Goal: Information Seeking & Learning: Learn about a topic

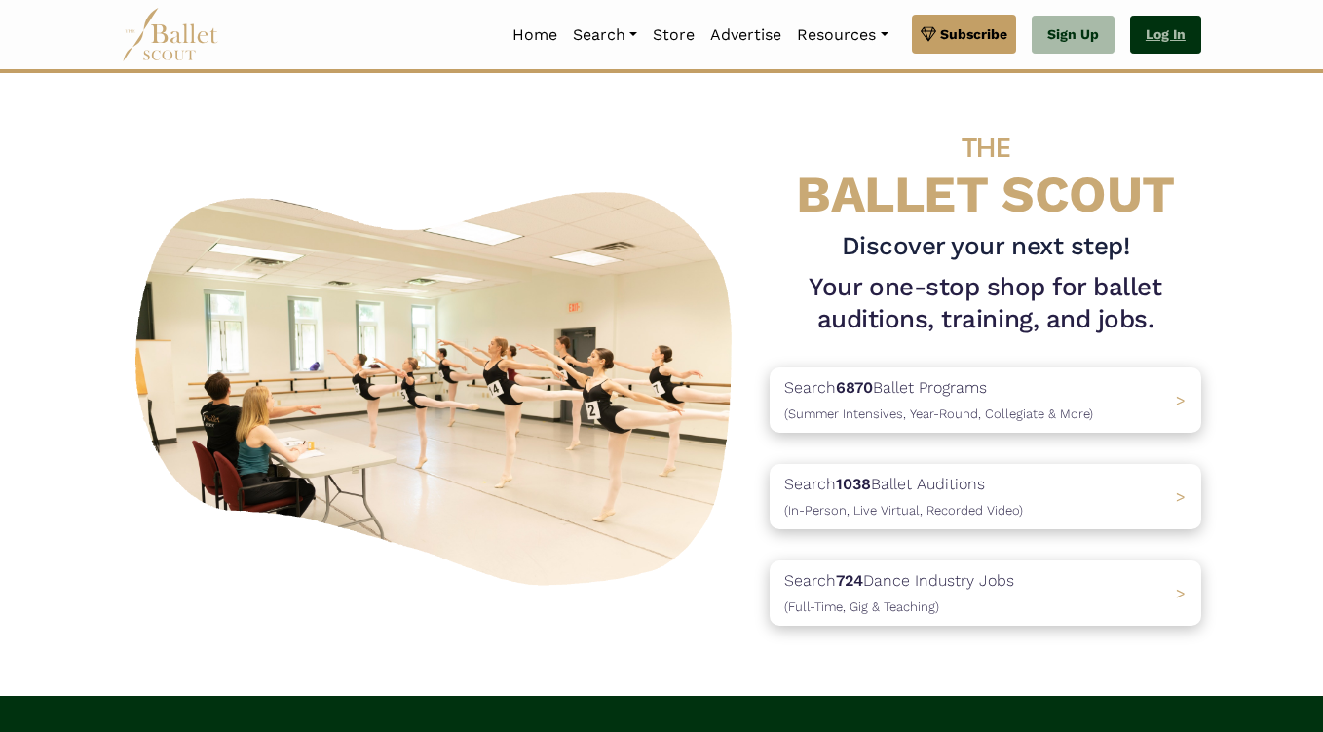
click at [1171, 46] on link "Log In" at bounding box center [1165, 35] width 71 height 39
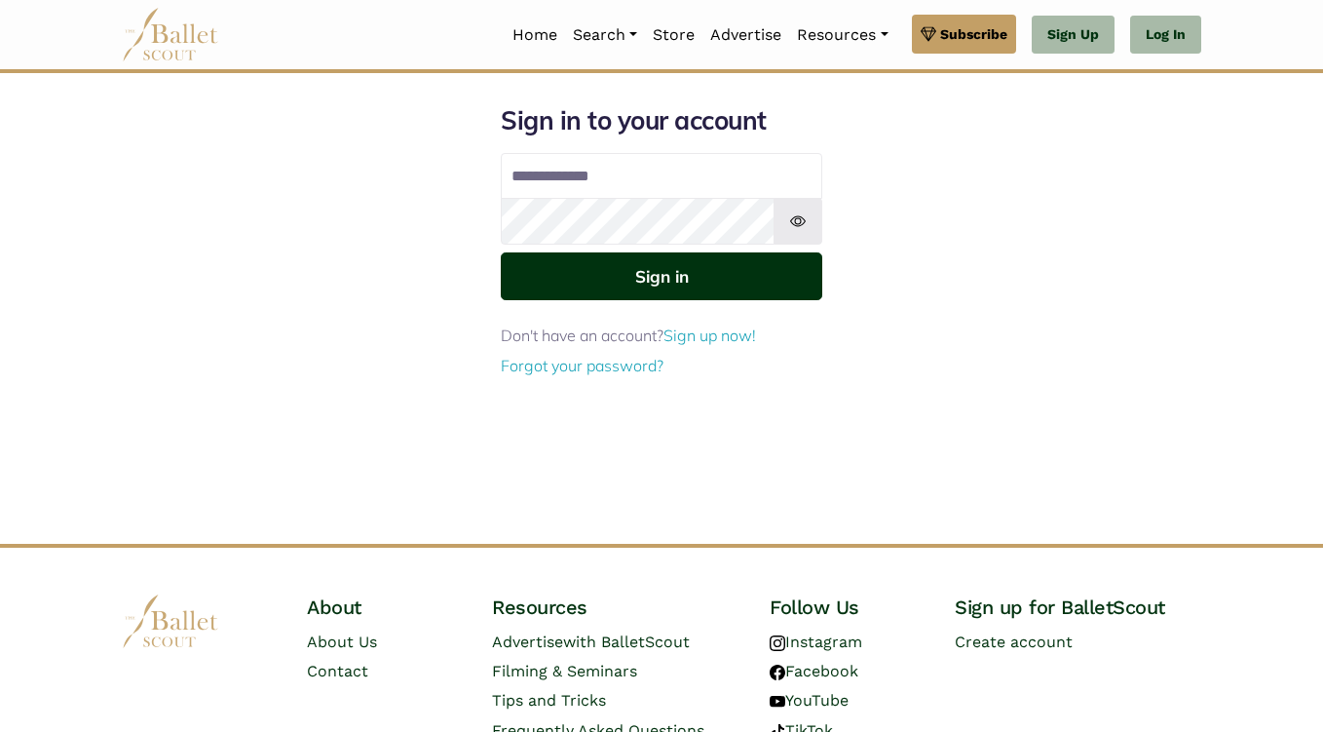
type input "**********"
click at [714, 291] on button "Sign in" at bounding box center [662, 276] width 322 height 48
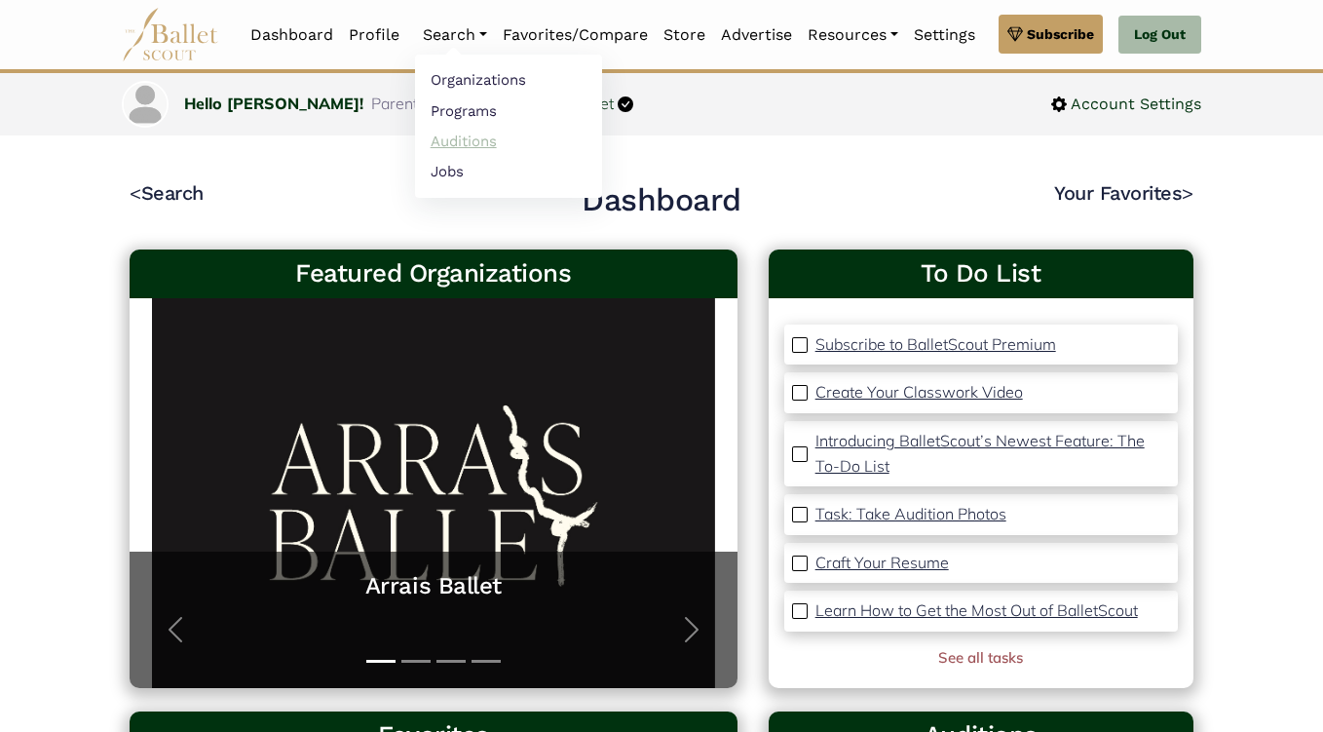
click at [456, 148] on link "Auditions" at bounding box center [508, 141] width 187 height 30
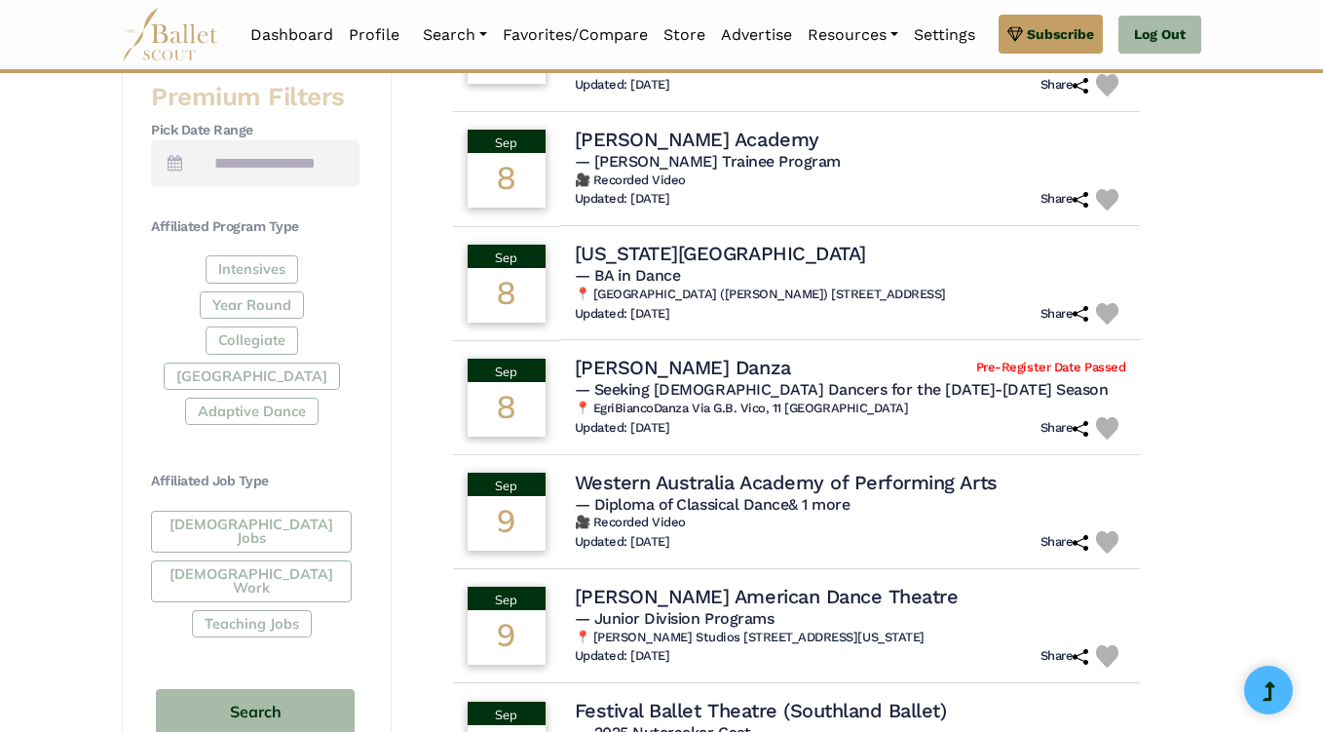
scroll to position [788, 0]
click at [256, 278] on div "Intensives Year Round Collegiate [GEOGRAPHIC_DATA] Adaptive Dance" at bounding box center [255, 344] width 209 height 177
click at [256, 278] on div "Intensives Year Round Collegiate Post High School Adaptive Dance" at bounding box center [255, 344] width 209 height 177
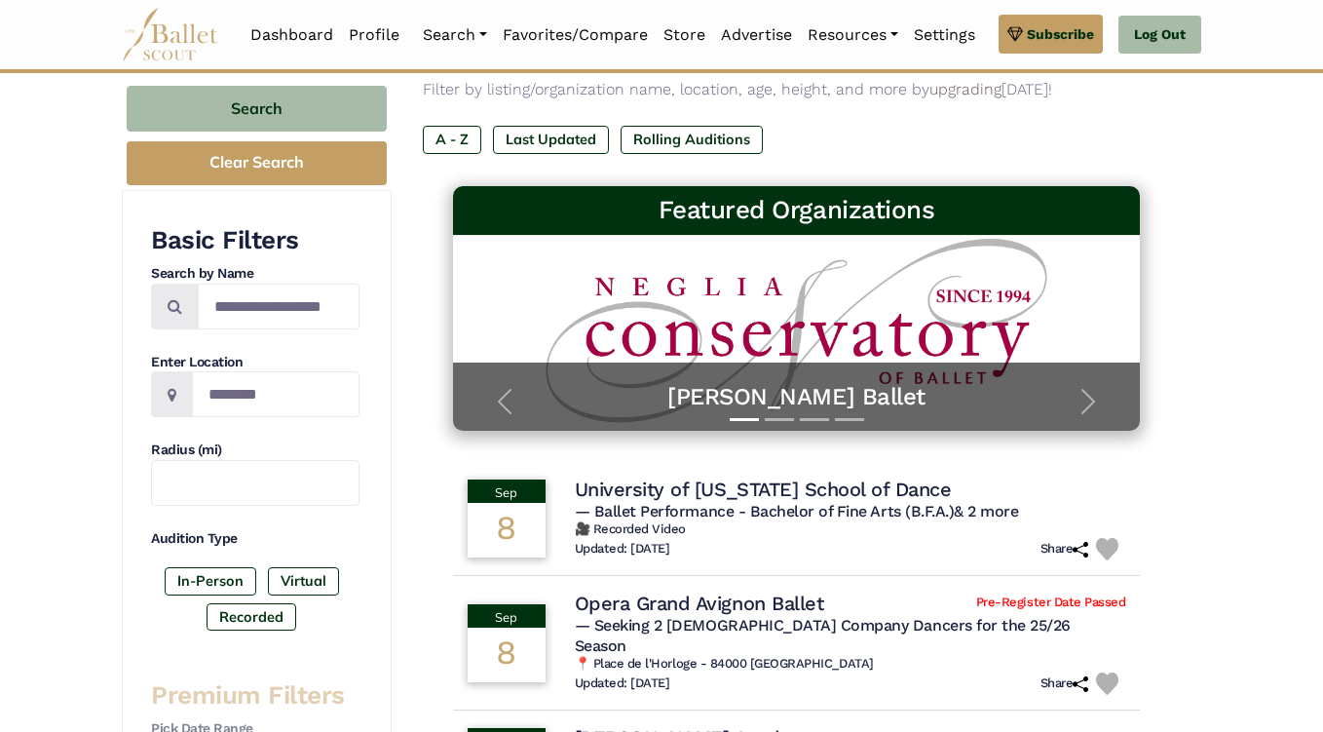
scroll to position [0, 0]
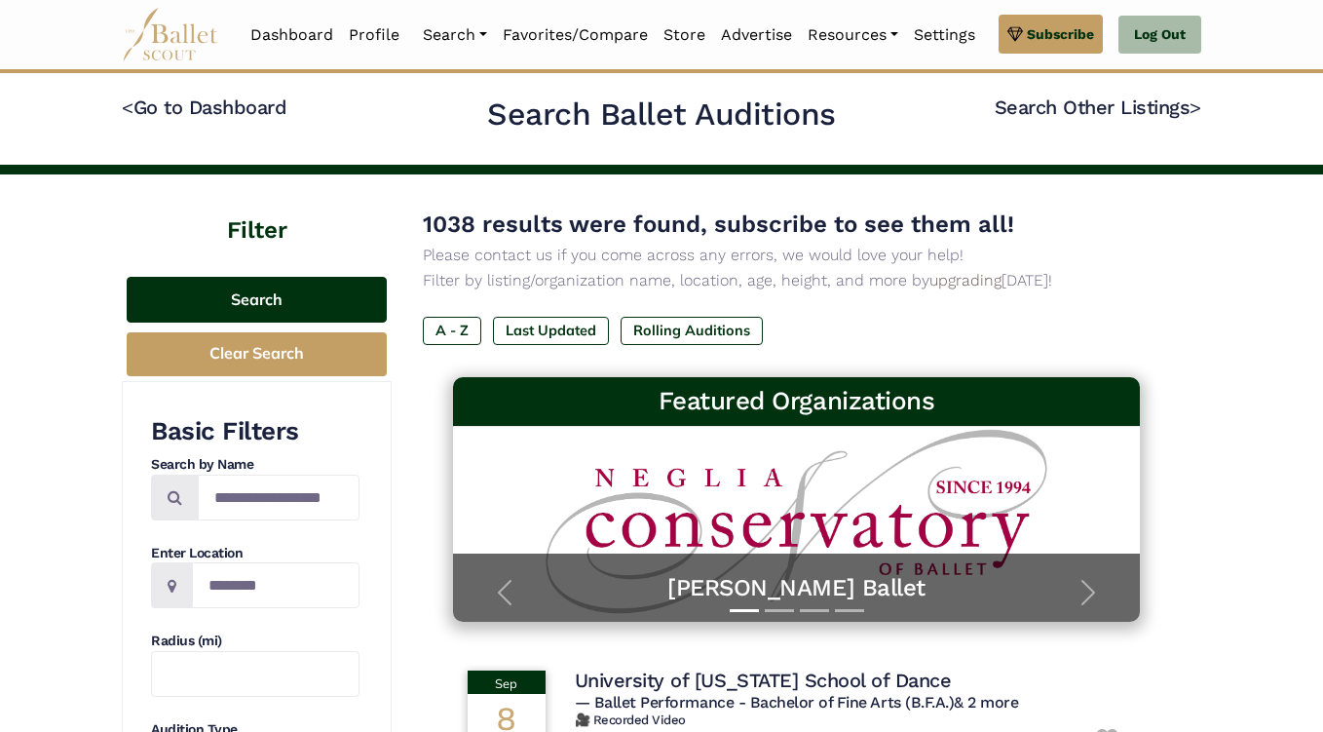
click at [283, 300] on button "Search" at bounding box center [257, 300] width 260 height 46
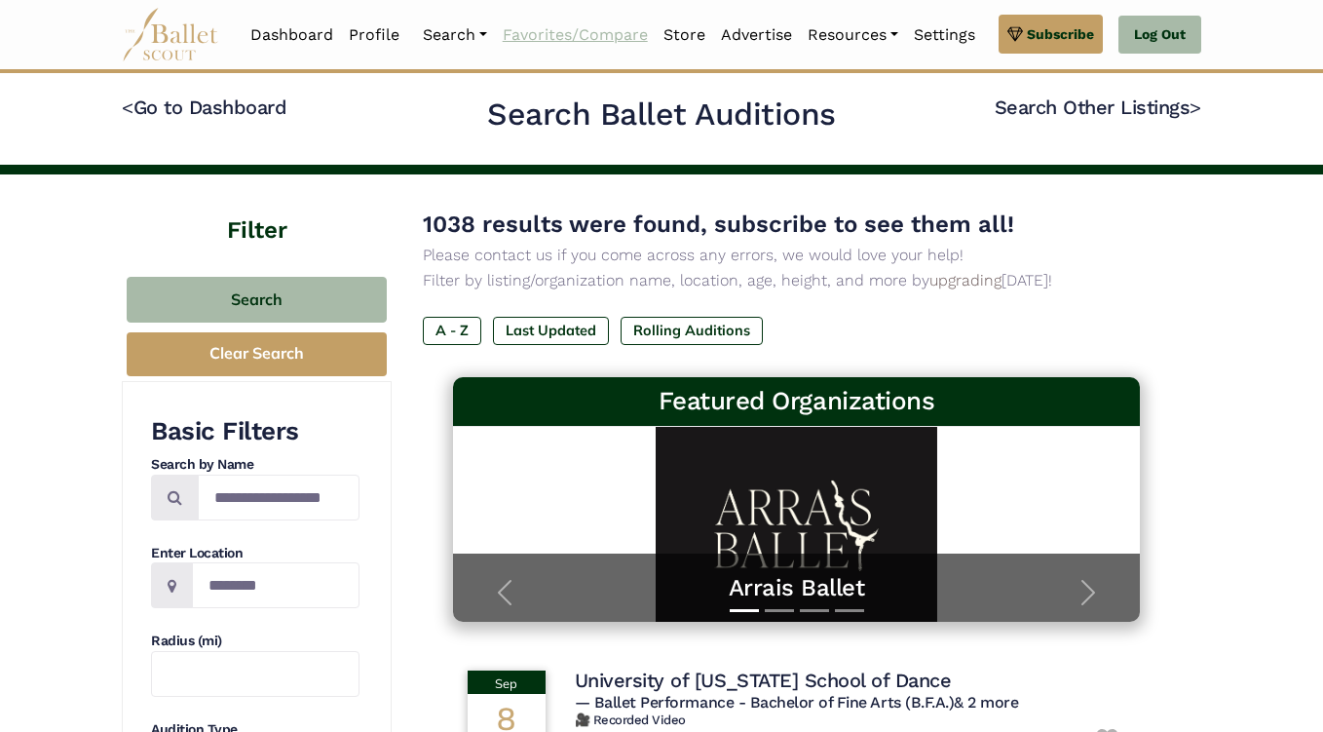
click at [583, 37] on link "Favorites/Compare" at bounding box center [575, 35] width 161 height 41
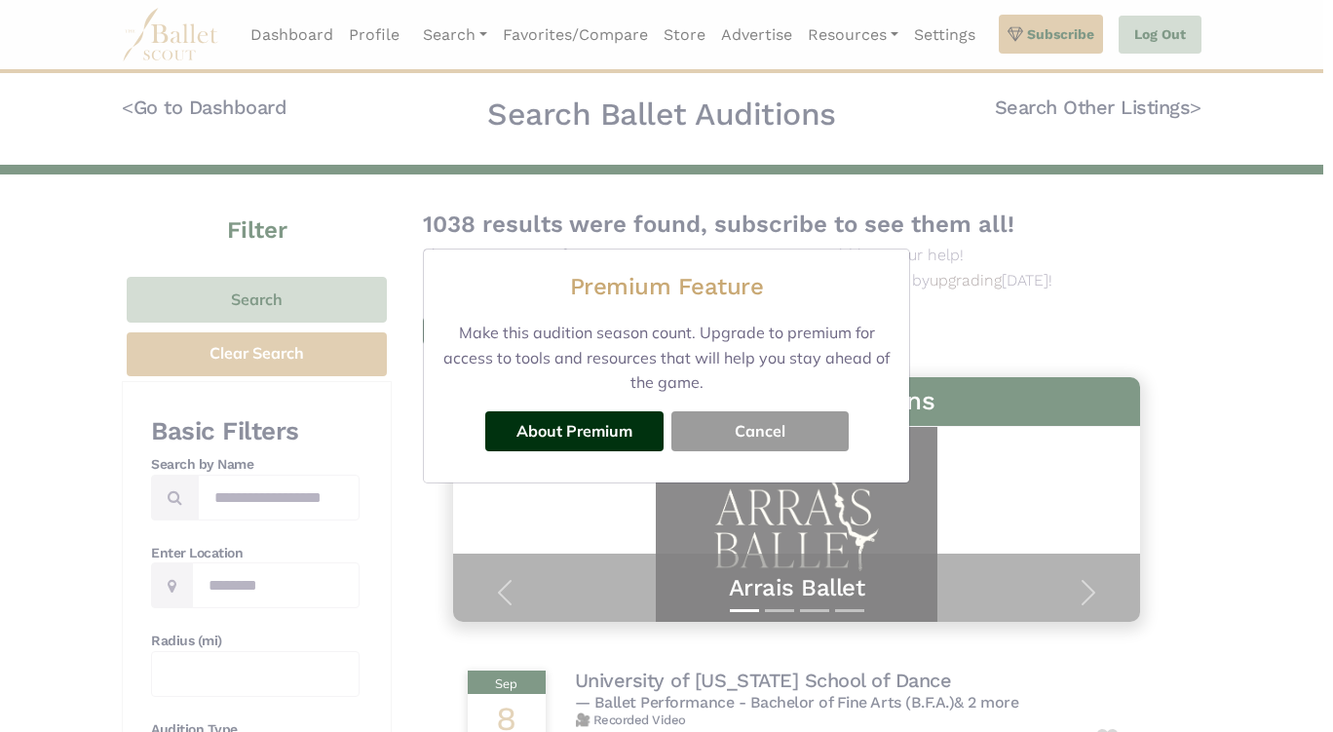
click at [788, 435] on button "Cancel" at bounding box center [759, 430] width 177 height 39
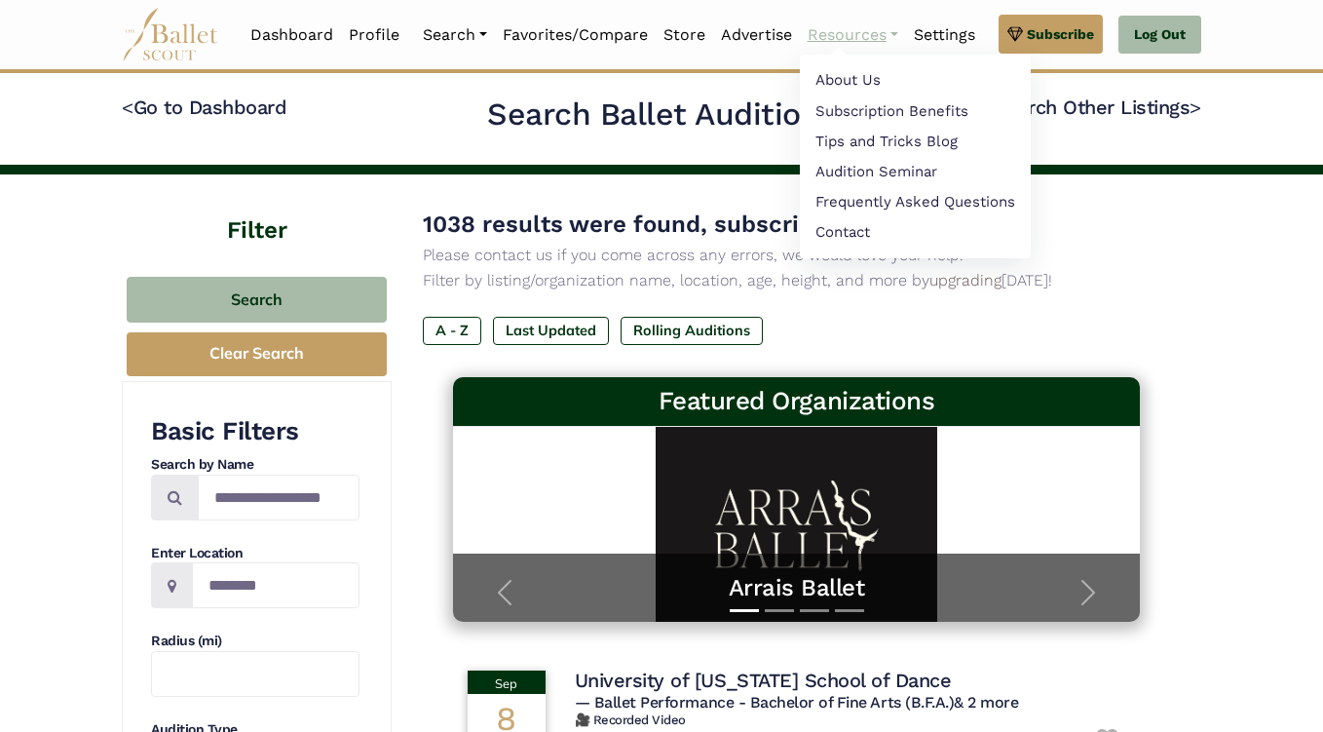
click at [862, 45] on link "Resources" at bounding box center [853, 35] width 106 height 41
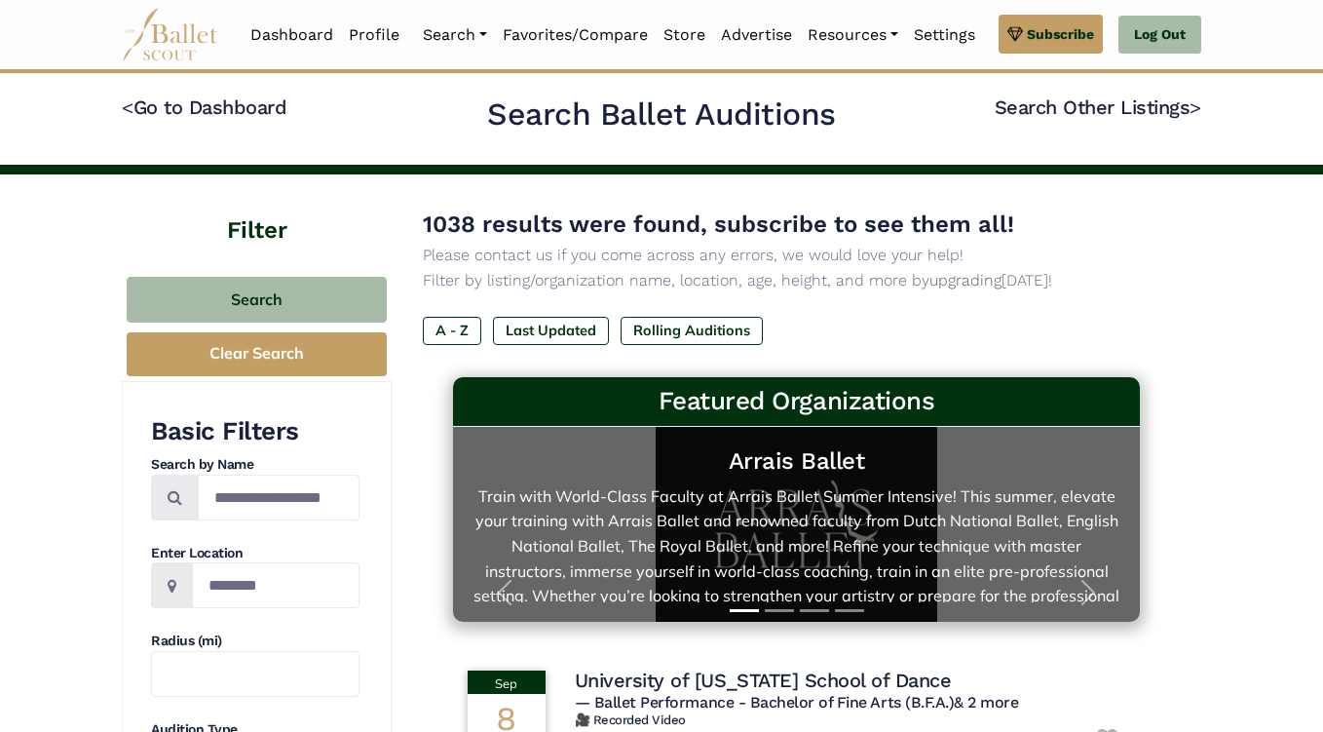
scroll to position [32, 0]
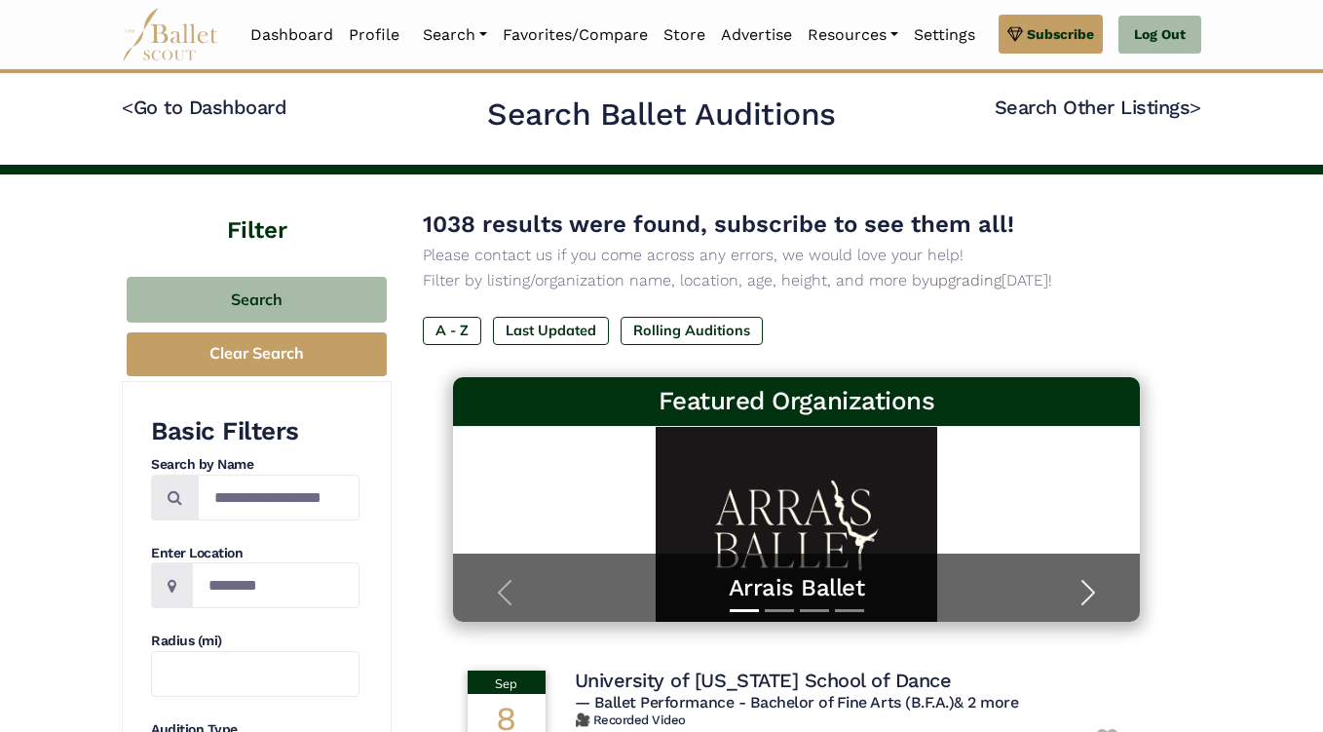
click at [1089, 599] on span "button" at bounding box center [1088, 592] width 31 height 31
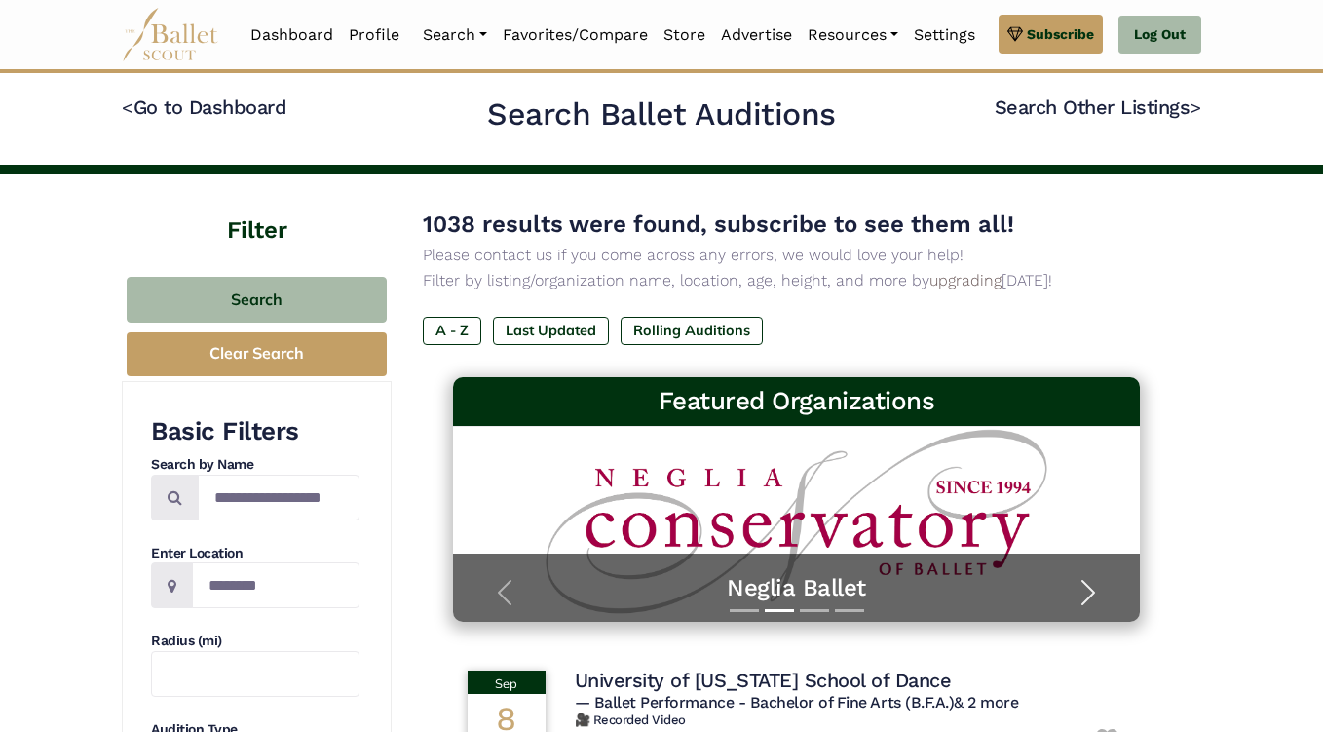
click at [1089, 599] on span "button" at bounding box center [1088, 592] width 31 height 31
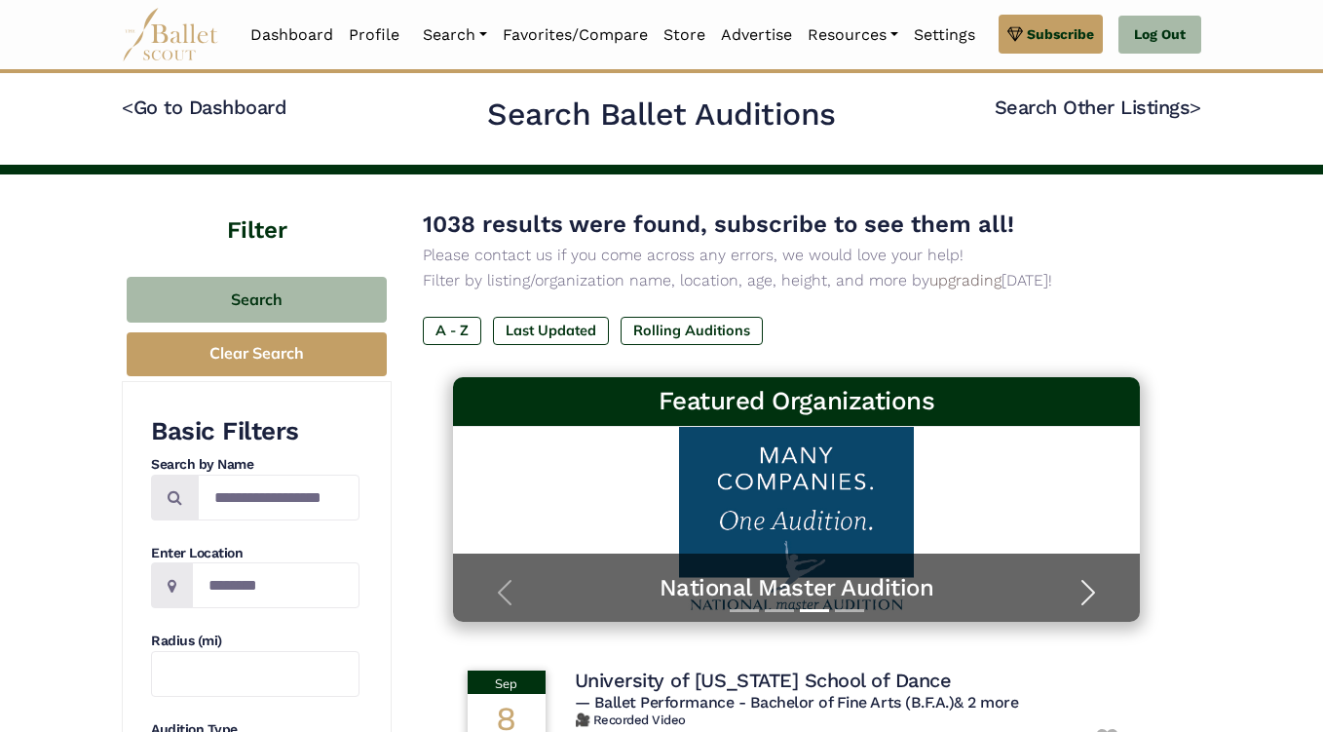
click at [1089, 599] on span "button" at bounding box center [1088, 592] width 31 height 31
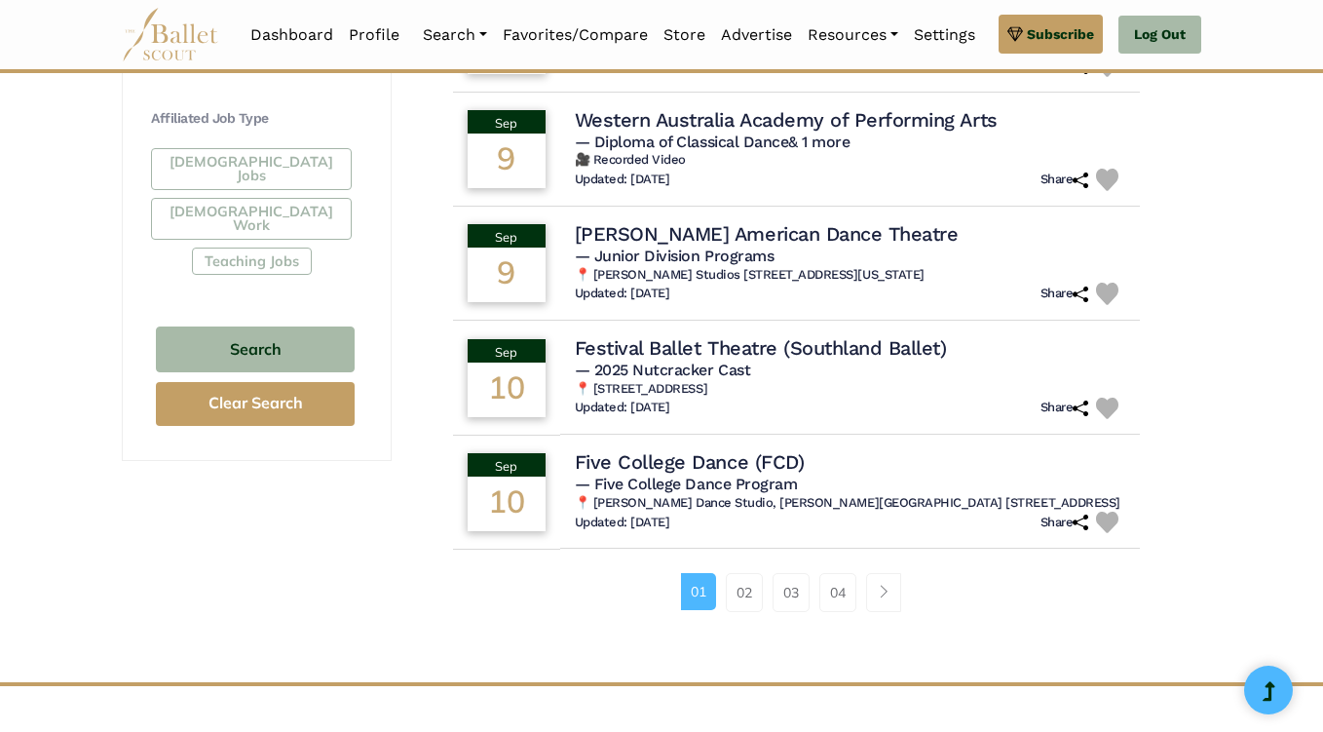
scroll to position [1218, 0]
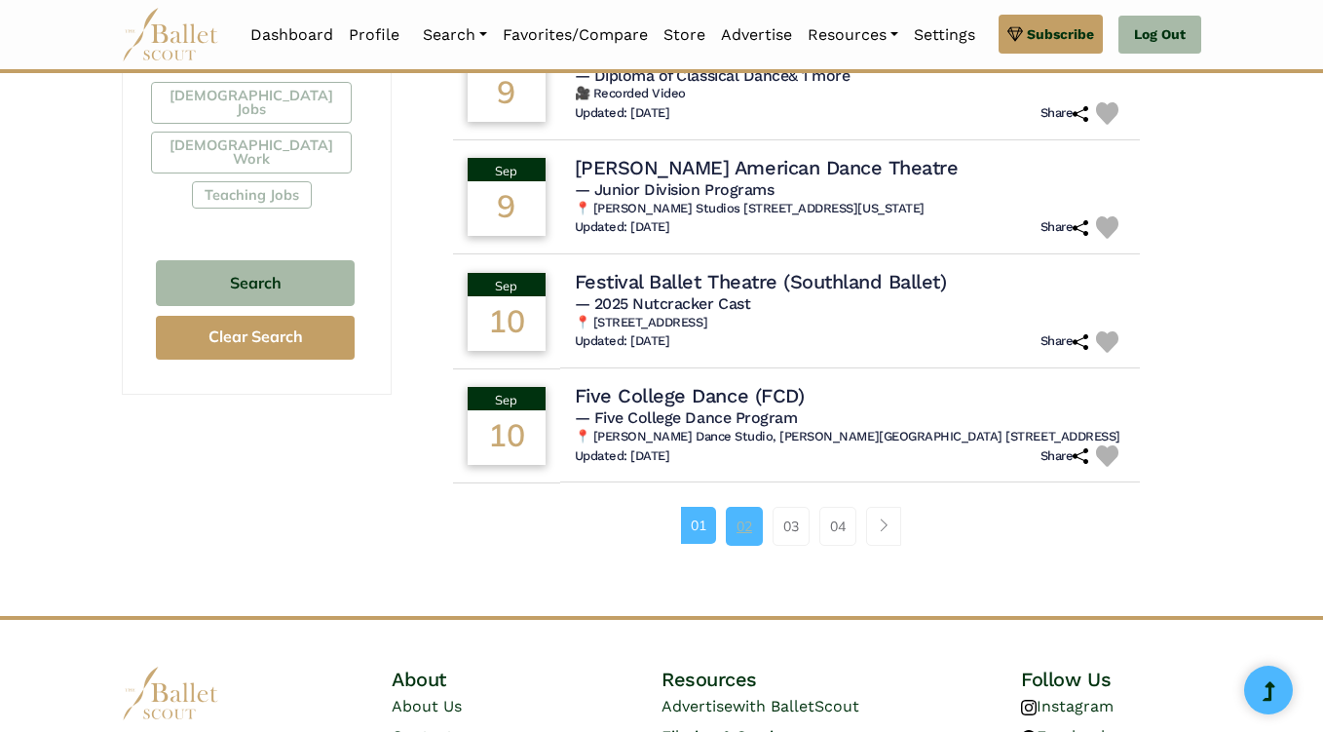
click at [747, 510] on link "02" at bounding box center [744, 526] width 37 height 39
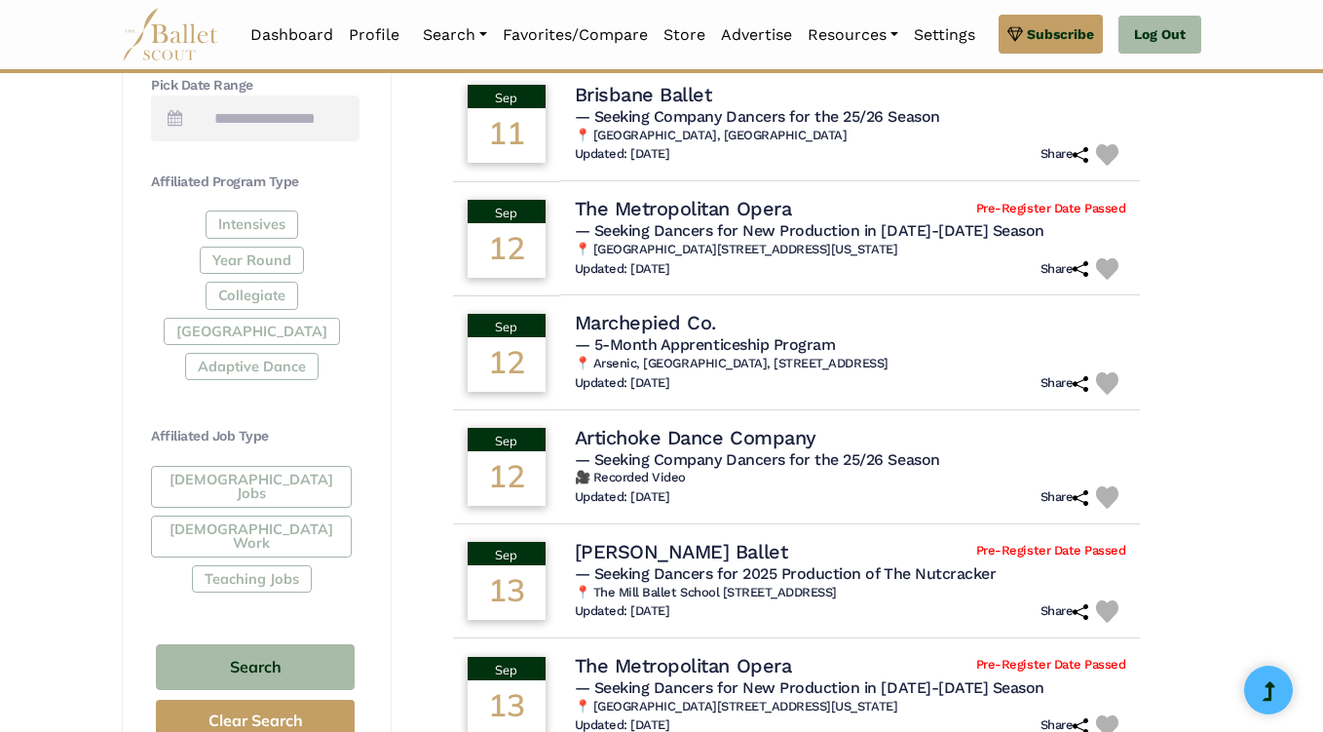
scroll to position [1108, 0]
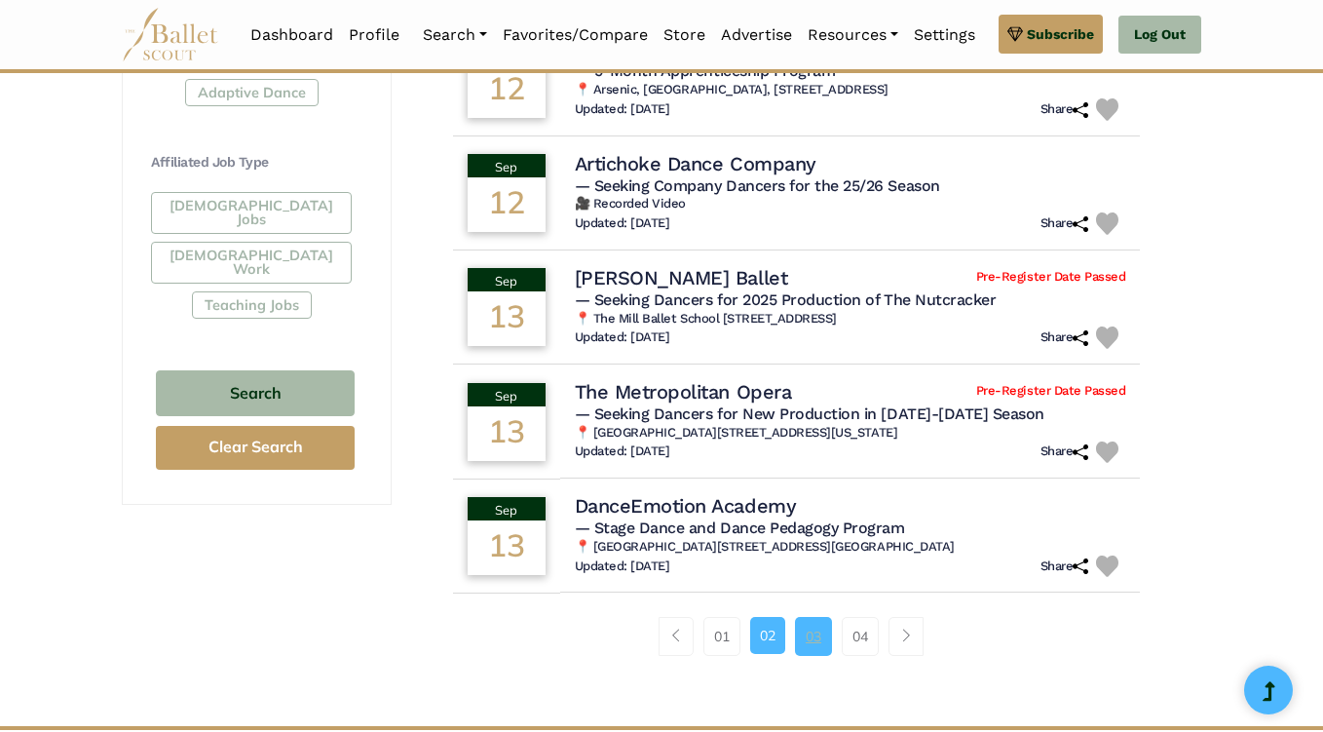
click at [827, 634] on link "03" at bounding box center [813, 636] width 37 height 39
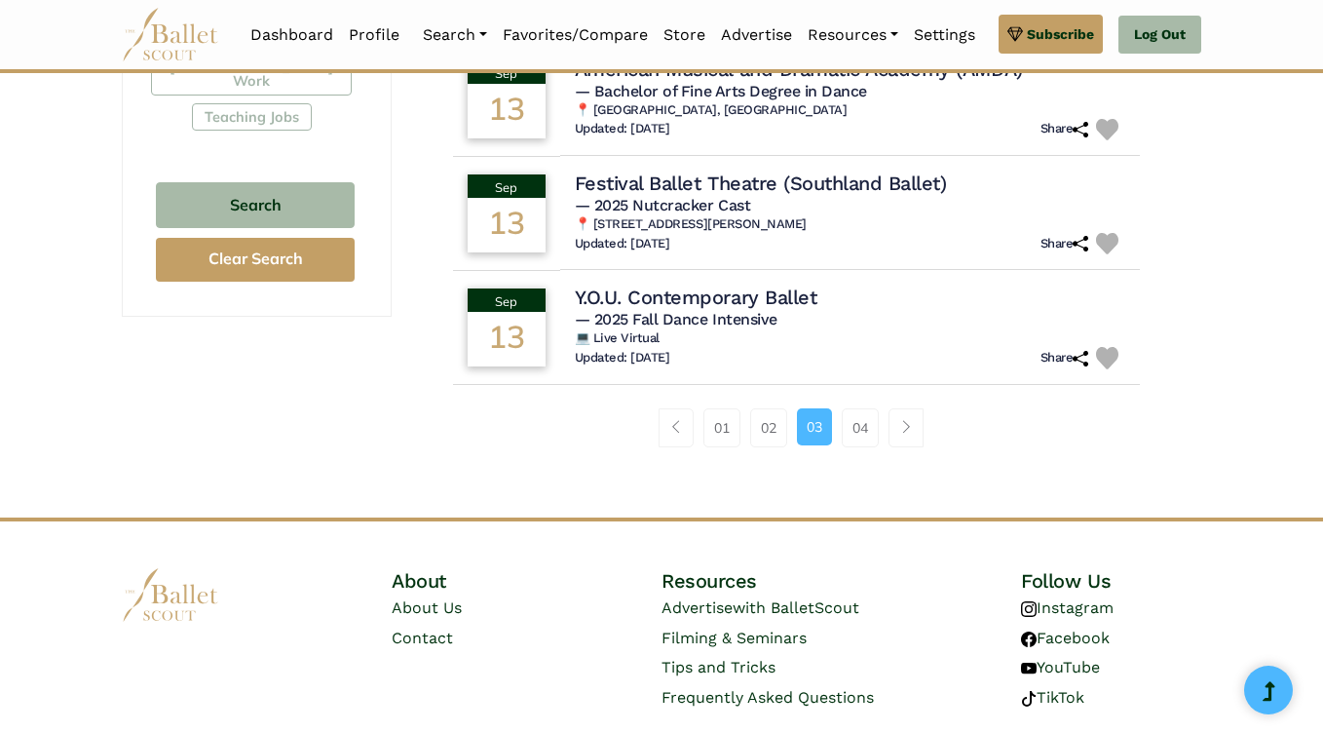
scroll to position [1297, 0]
click at [852, 436] on link "04" at bounding box center [860, 426] width 37 height 39
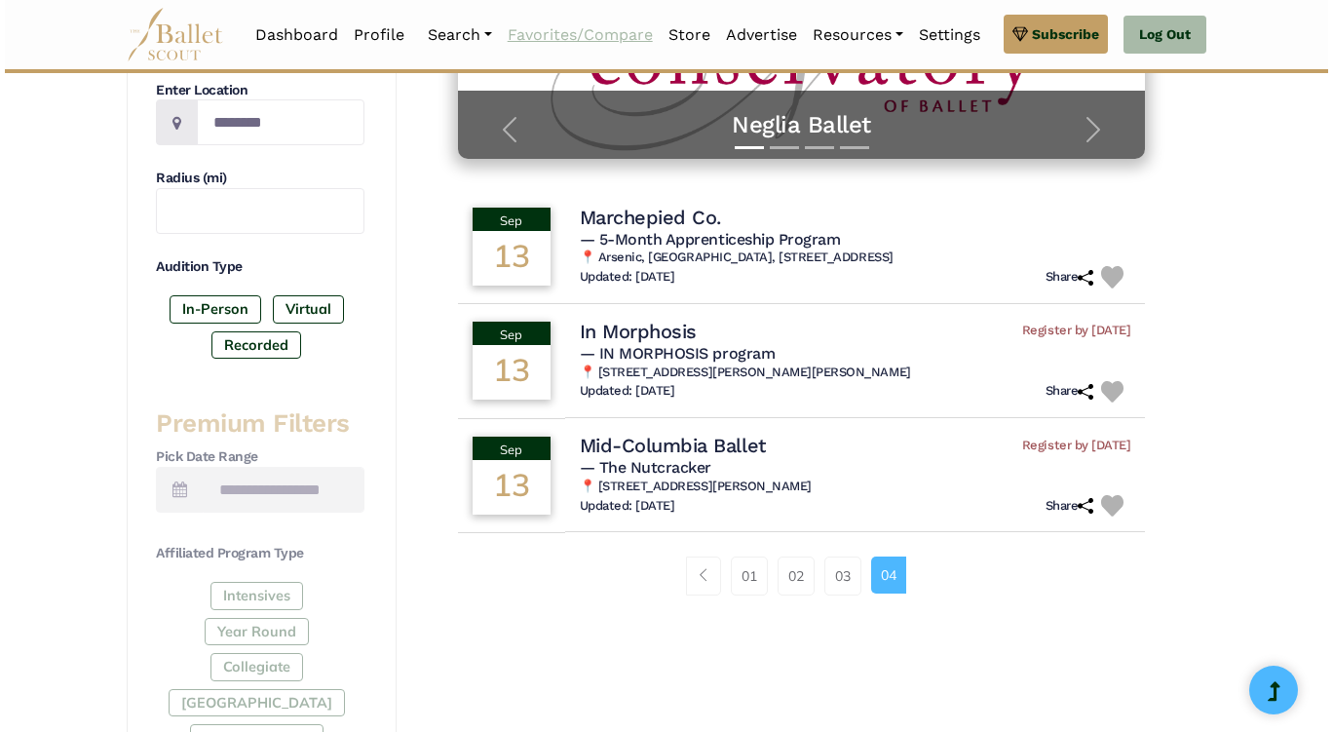
scroll to position [464, 0]
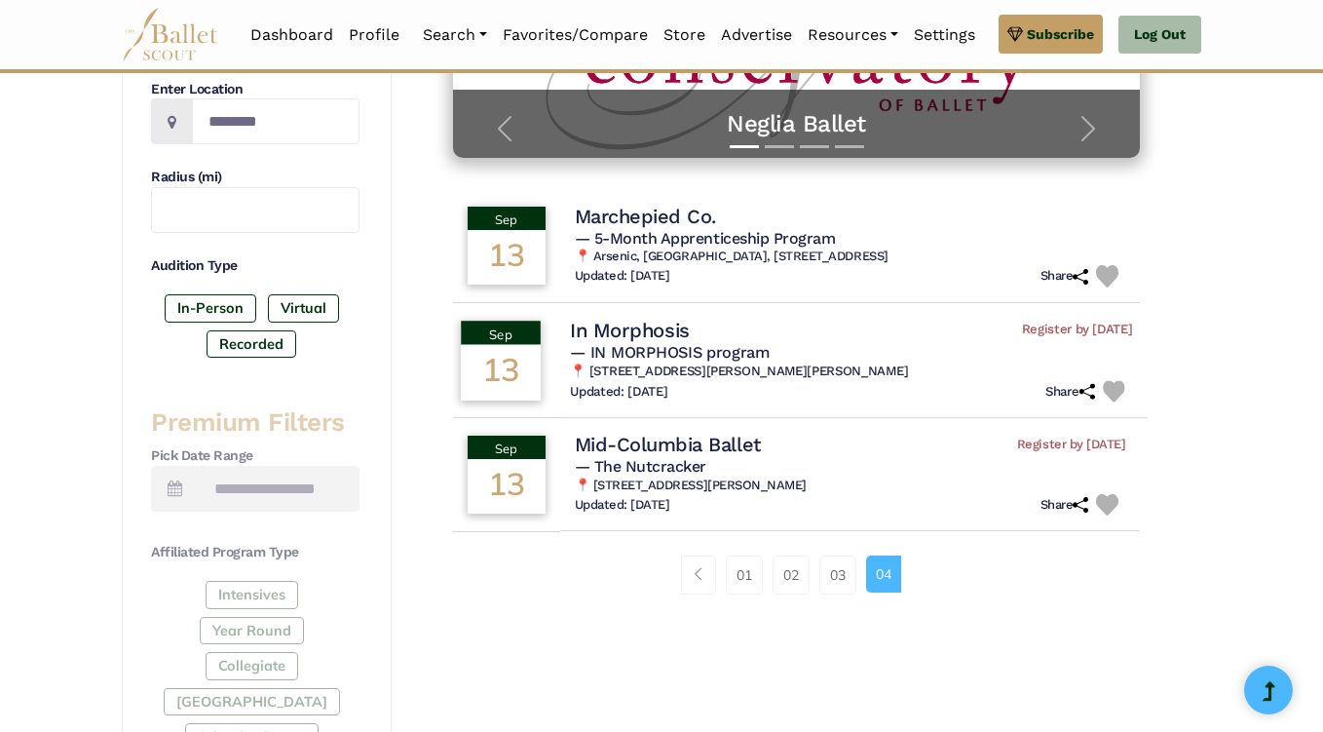
click at [687, 350] on span "— IN MORPHOSIS program" at bounding box center [669, 352] width 199 height 19
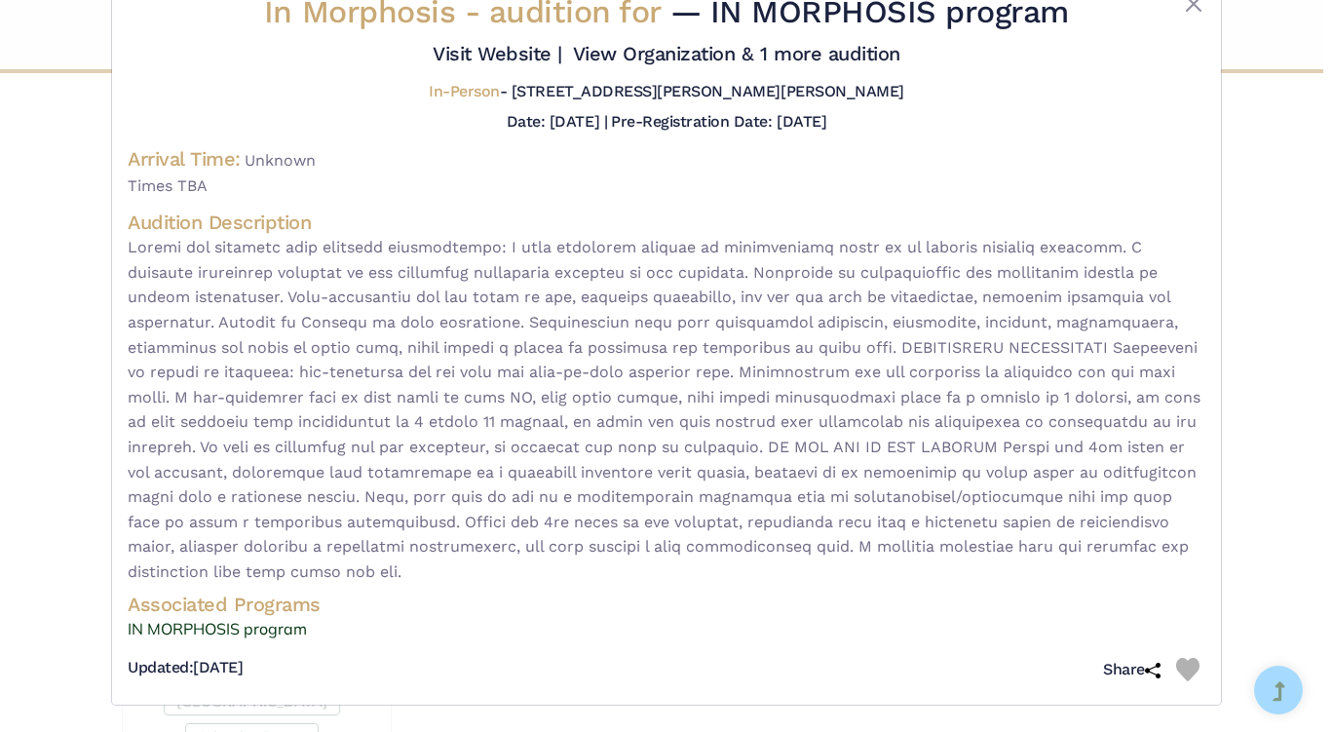
scroll to position [0, 0]
